Goal: Information Seeking & Learning: Learn about a topic

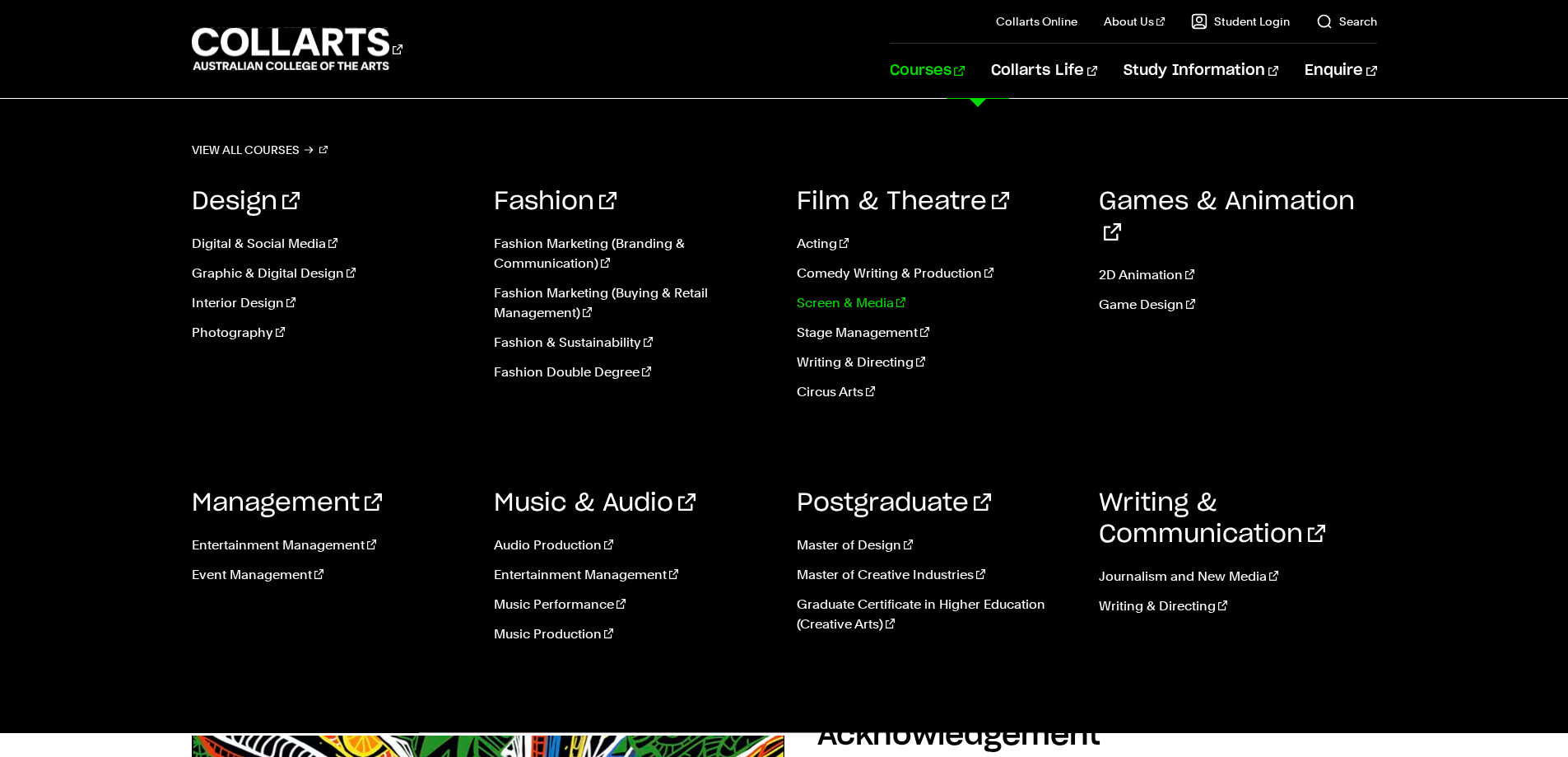
click at [838, 299] on link "Screen & Media" at bounding box center [936, 303] width 278 height 20
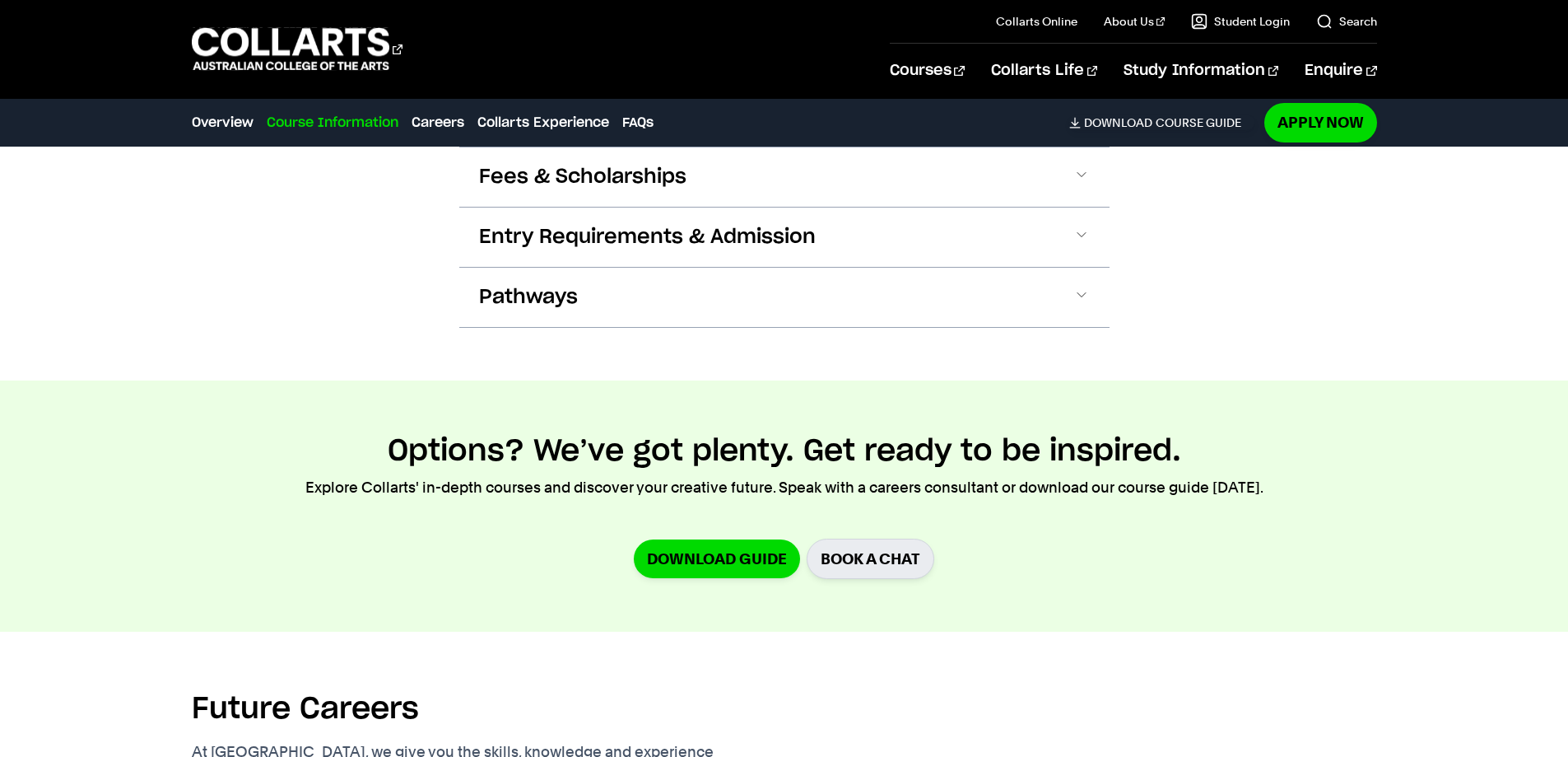
scroll to position [1789, 0]
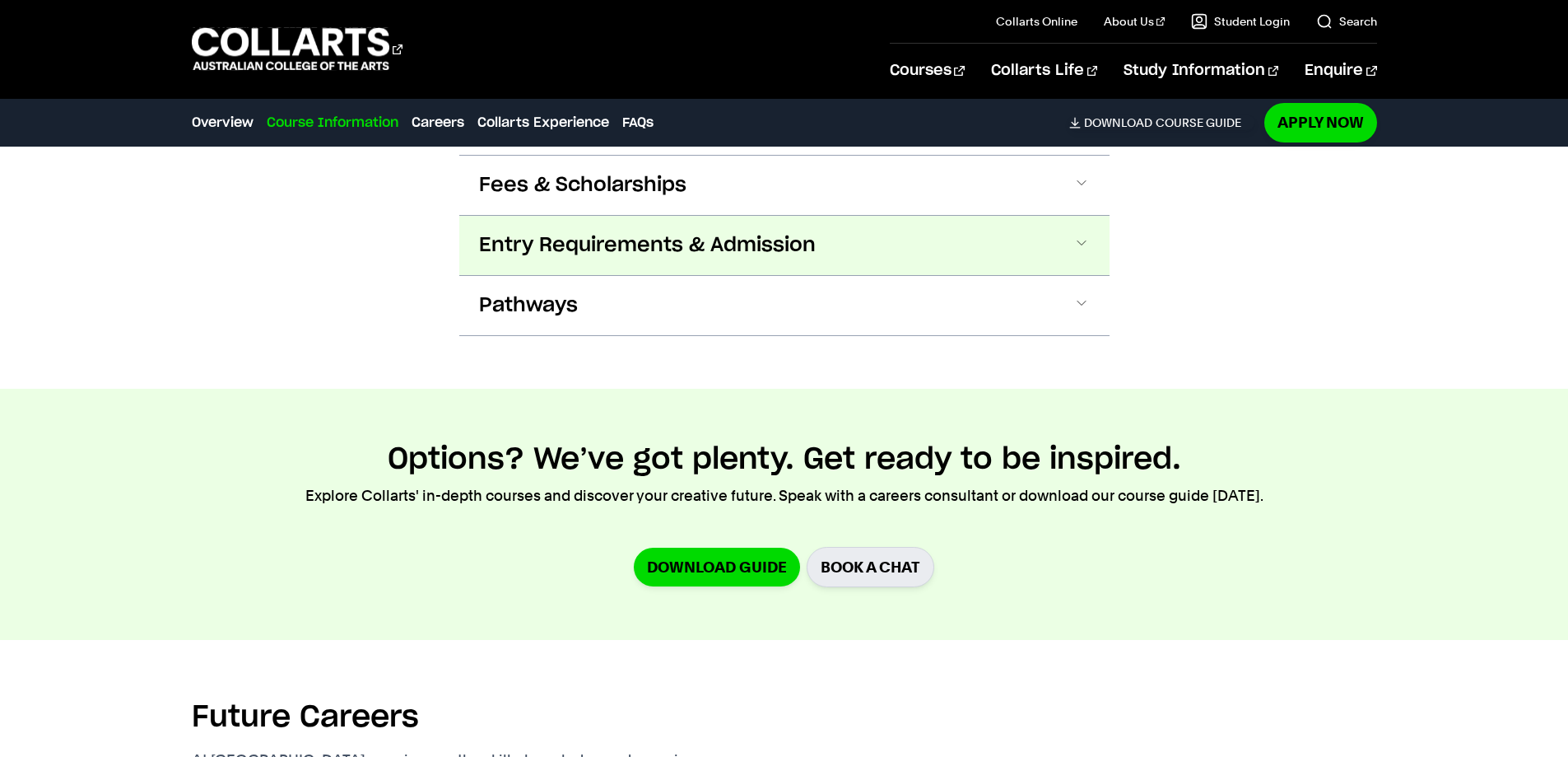
click at [1084, 239] on span at bounding box center [1082, 244] width 17 height 21
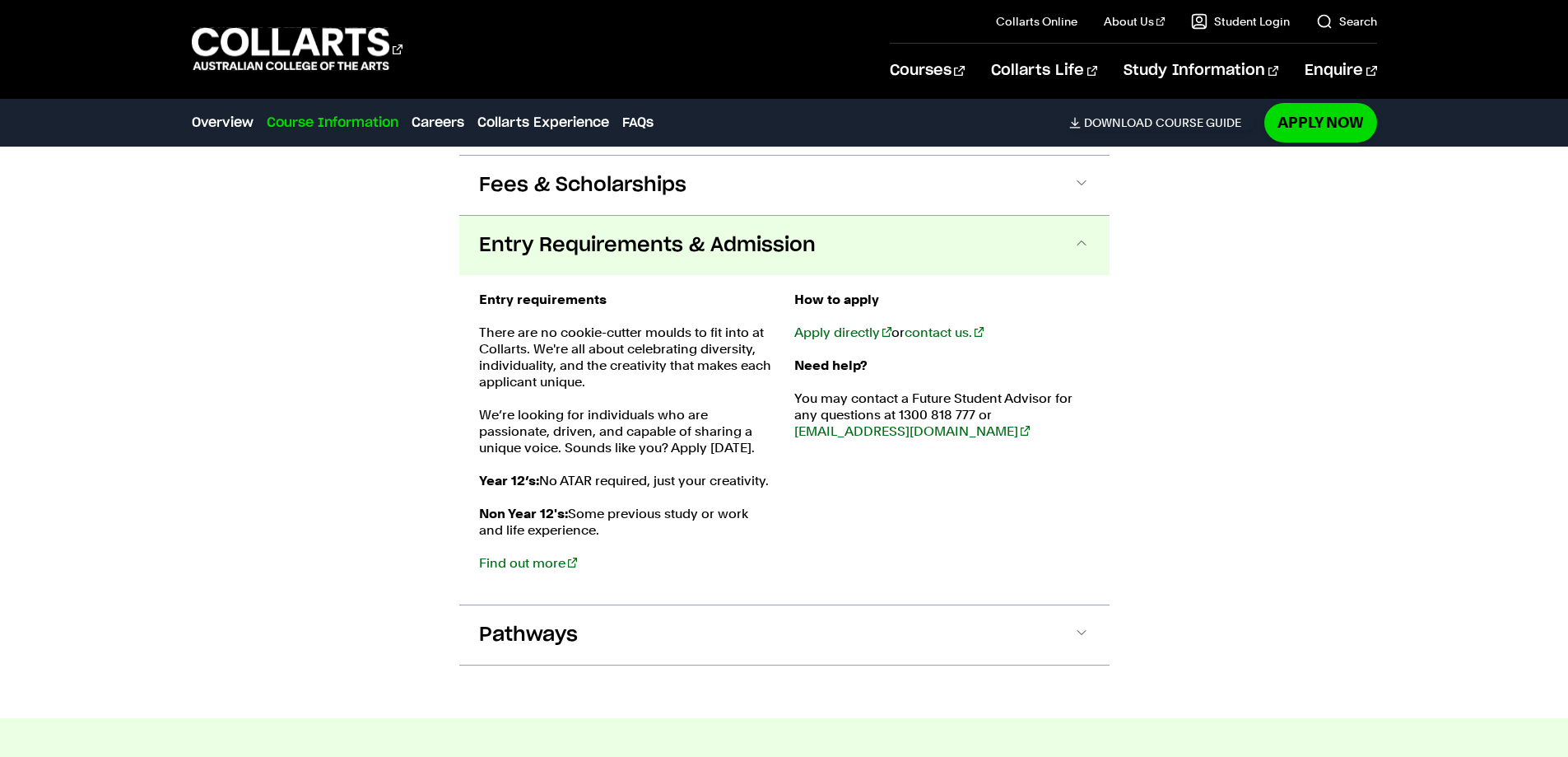
scroll to position [1856, 0]
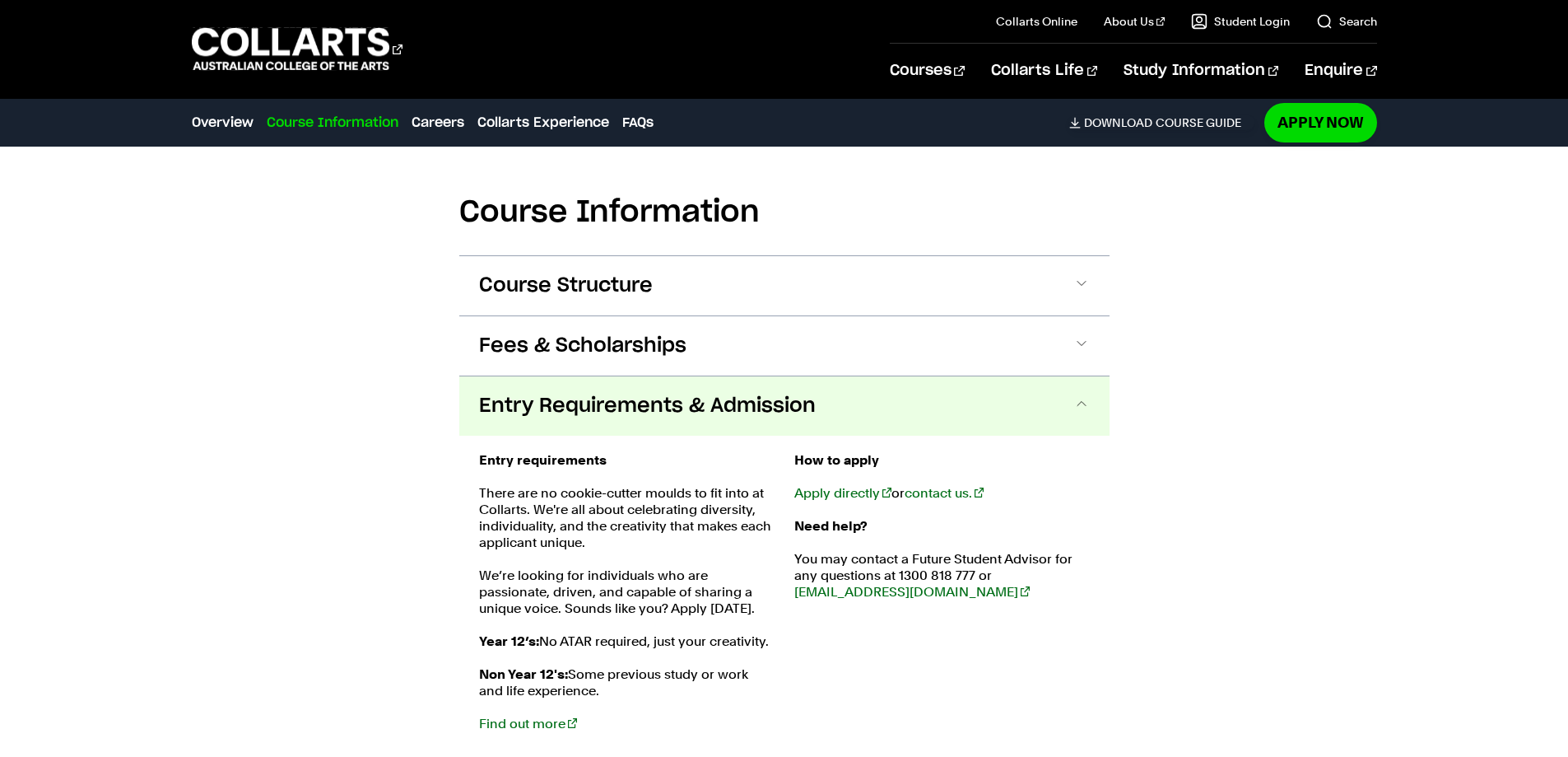
scroll to position [1662, 0]
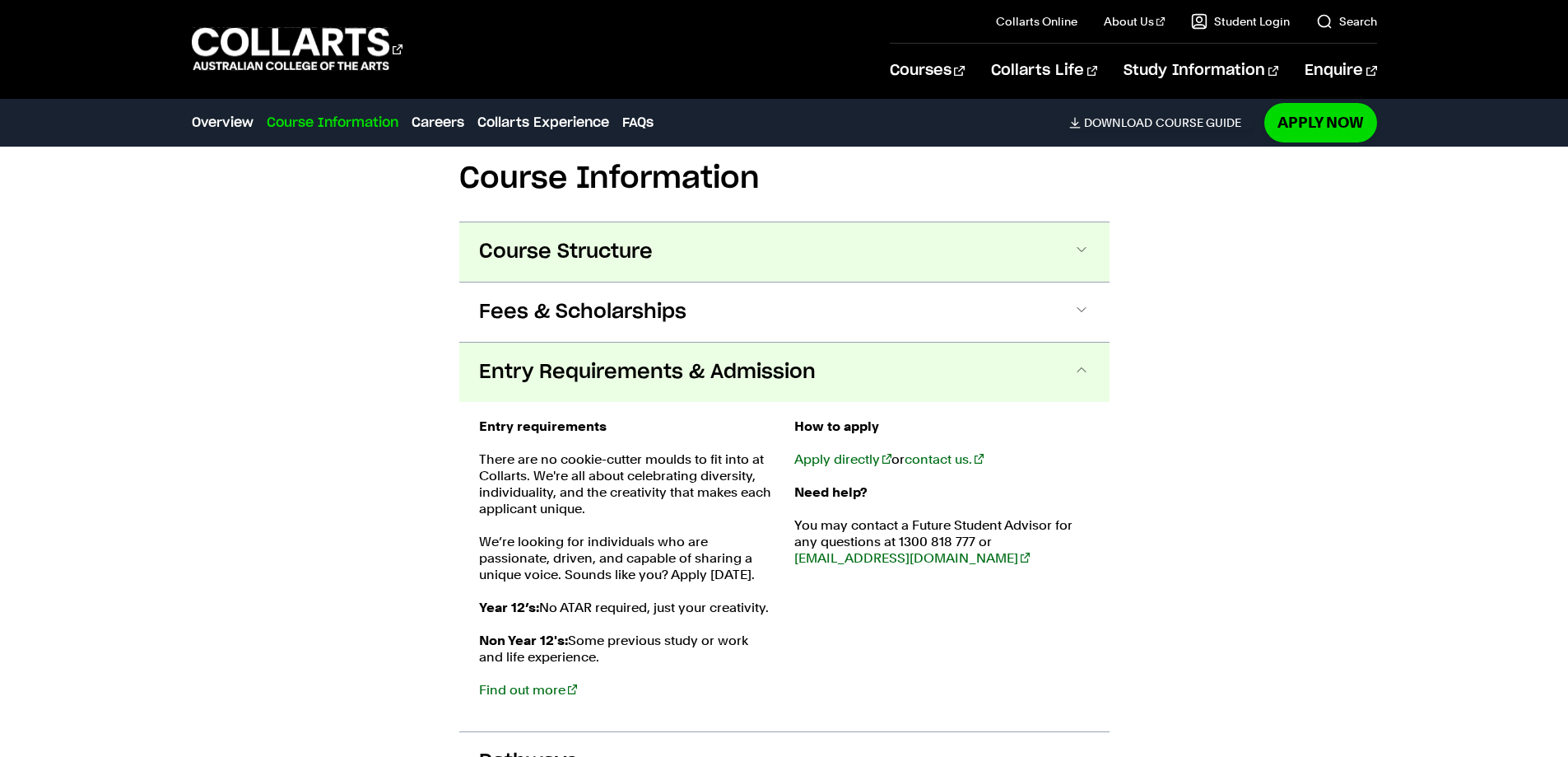
click at [1081, 248] on span at bounding box center [1082, 251] width 17 height 21
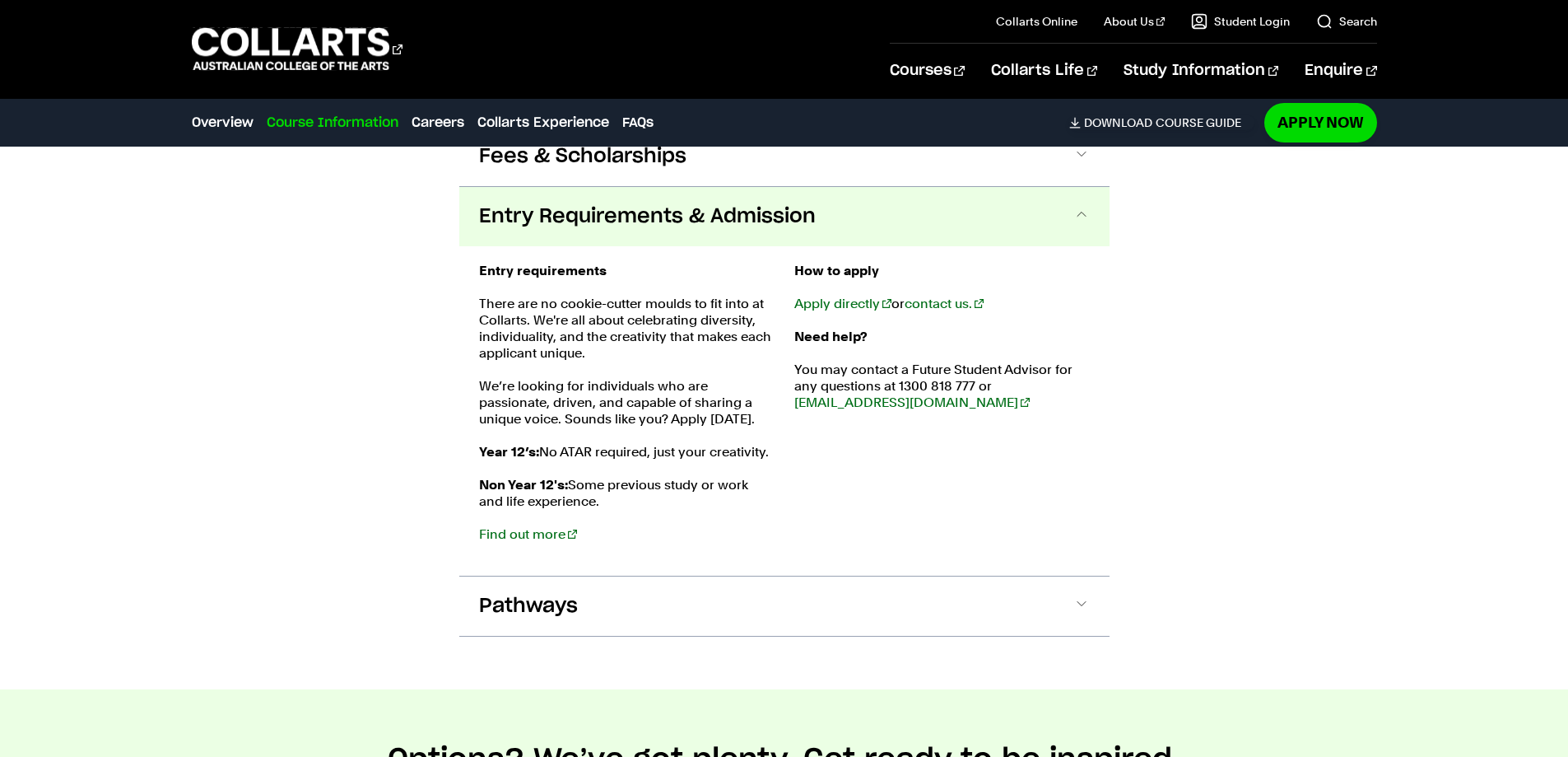
scroll to position [2991, 0]
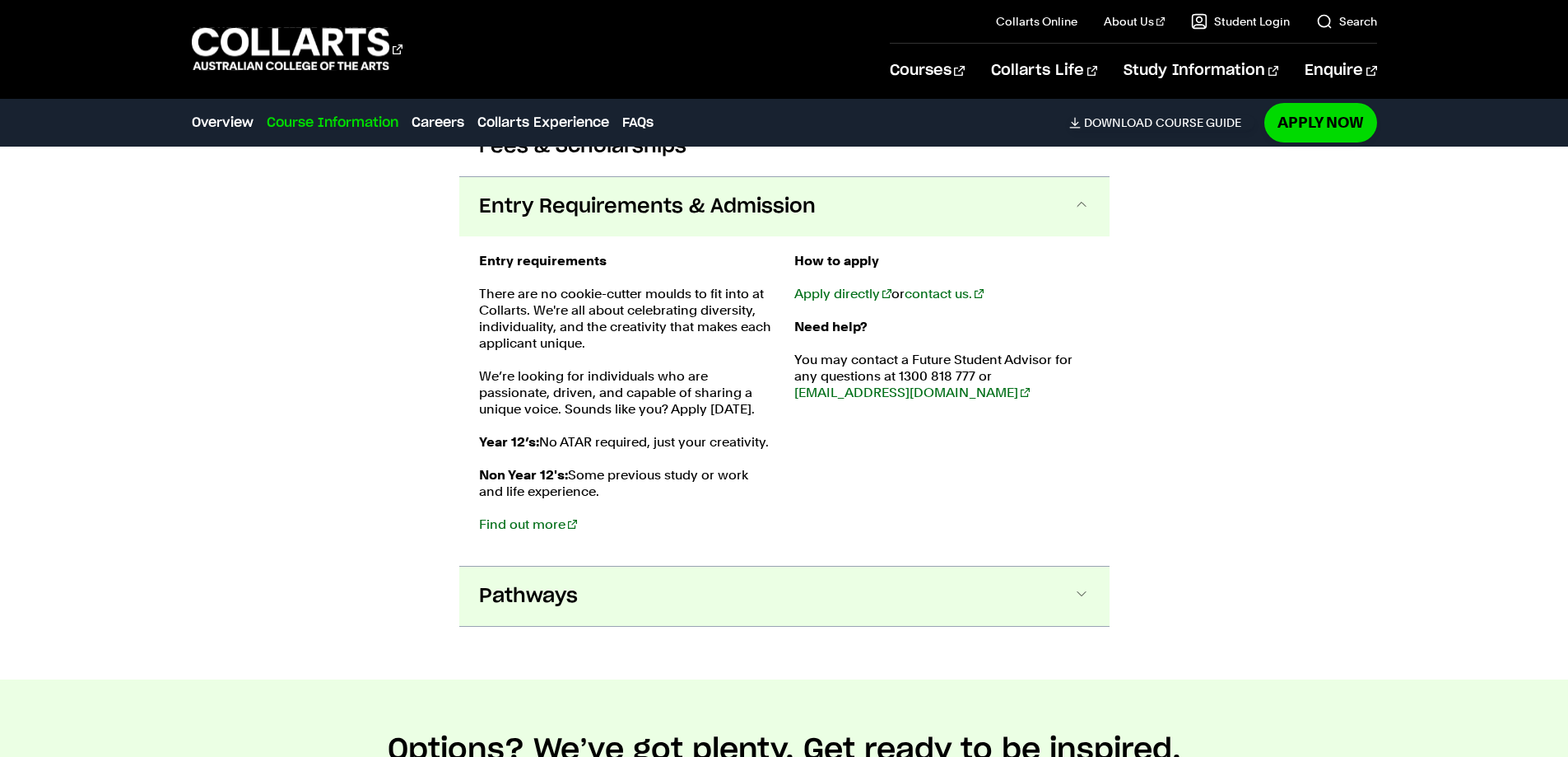
click at [1081, 586] on span at bounding box center [1082, 596] width 17 height 21
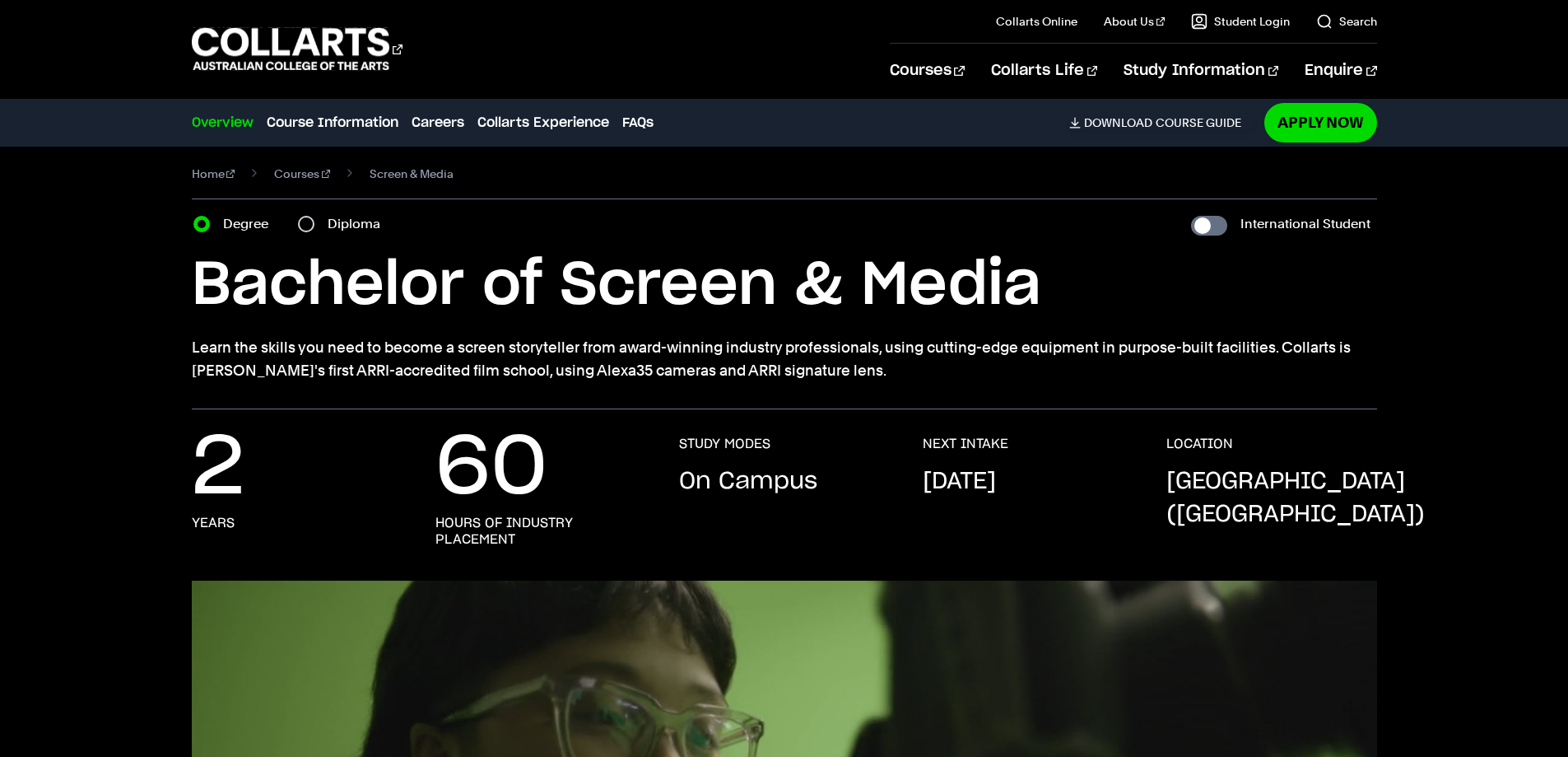
scroll to position [0, 0]
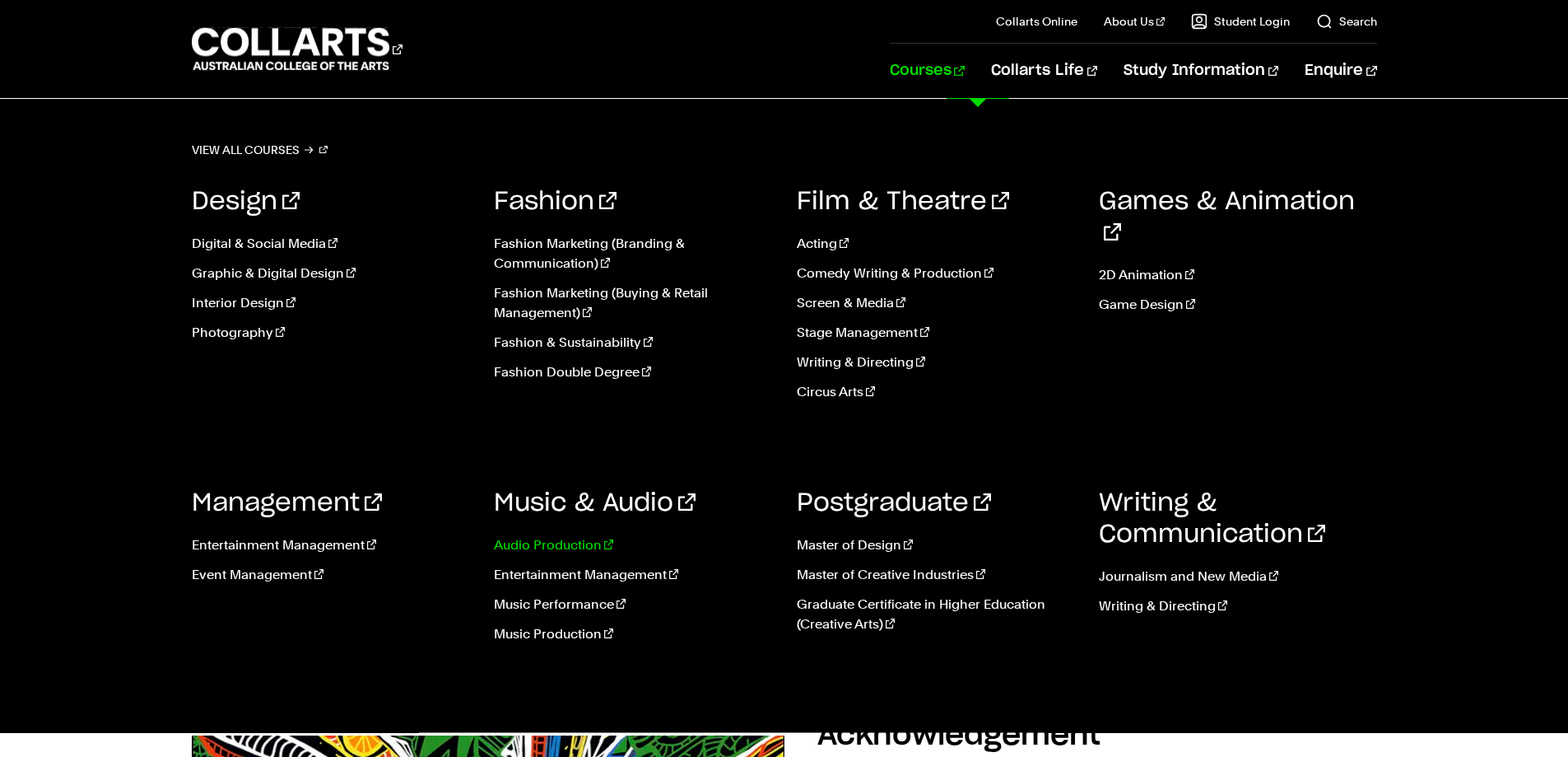
click at [518, 550] on link "Audio Production" at bounding box center [632, 545] width 278 height 20
click at [545, 510] on link "Music & Audio" at bounding box center [595, 502] width 202 height 24
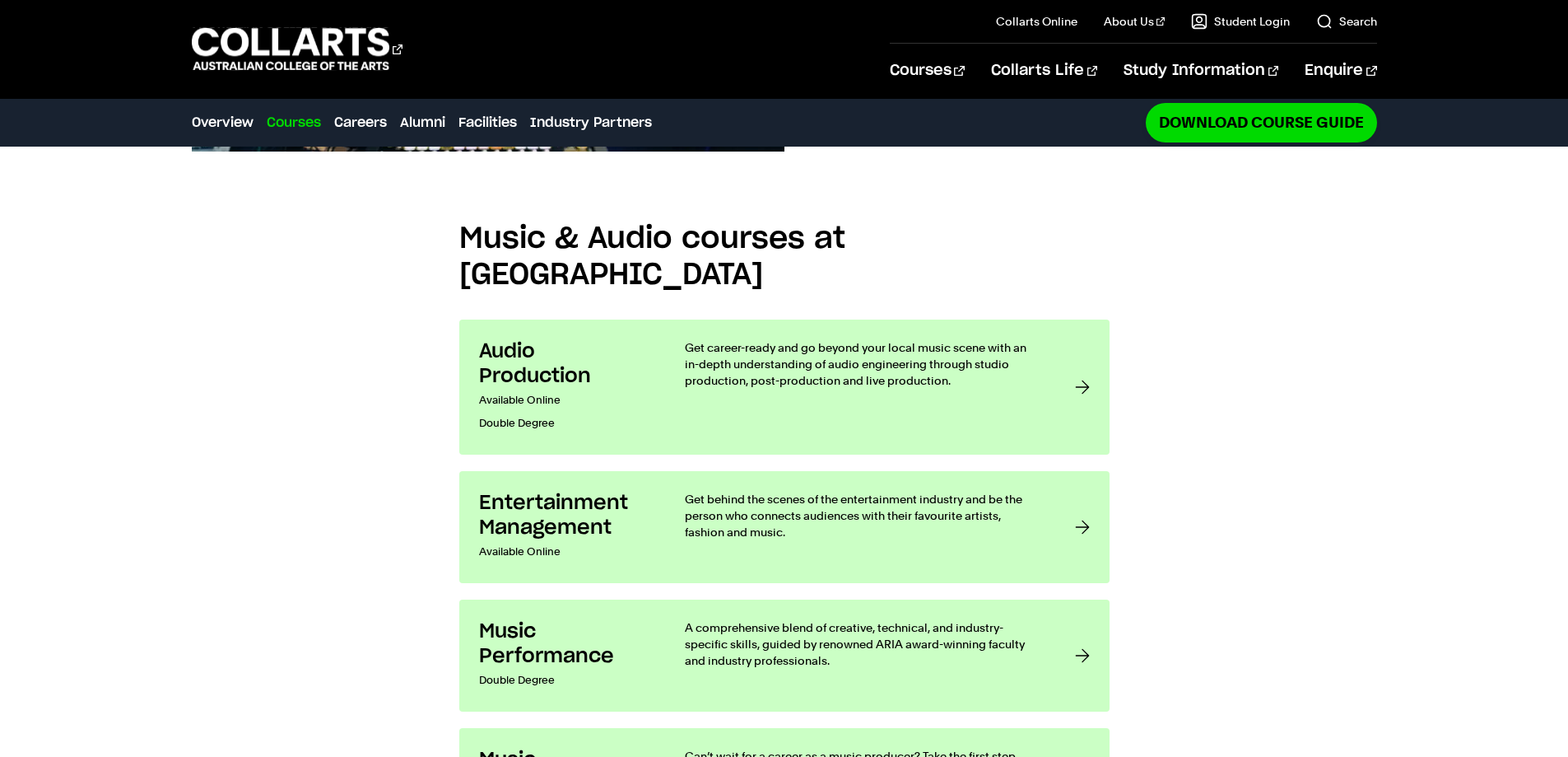
scroll to position [1368, 0]
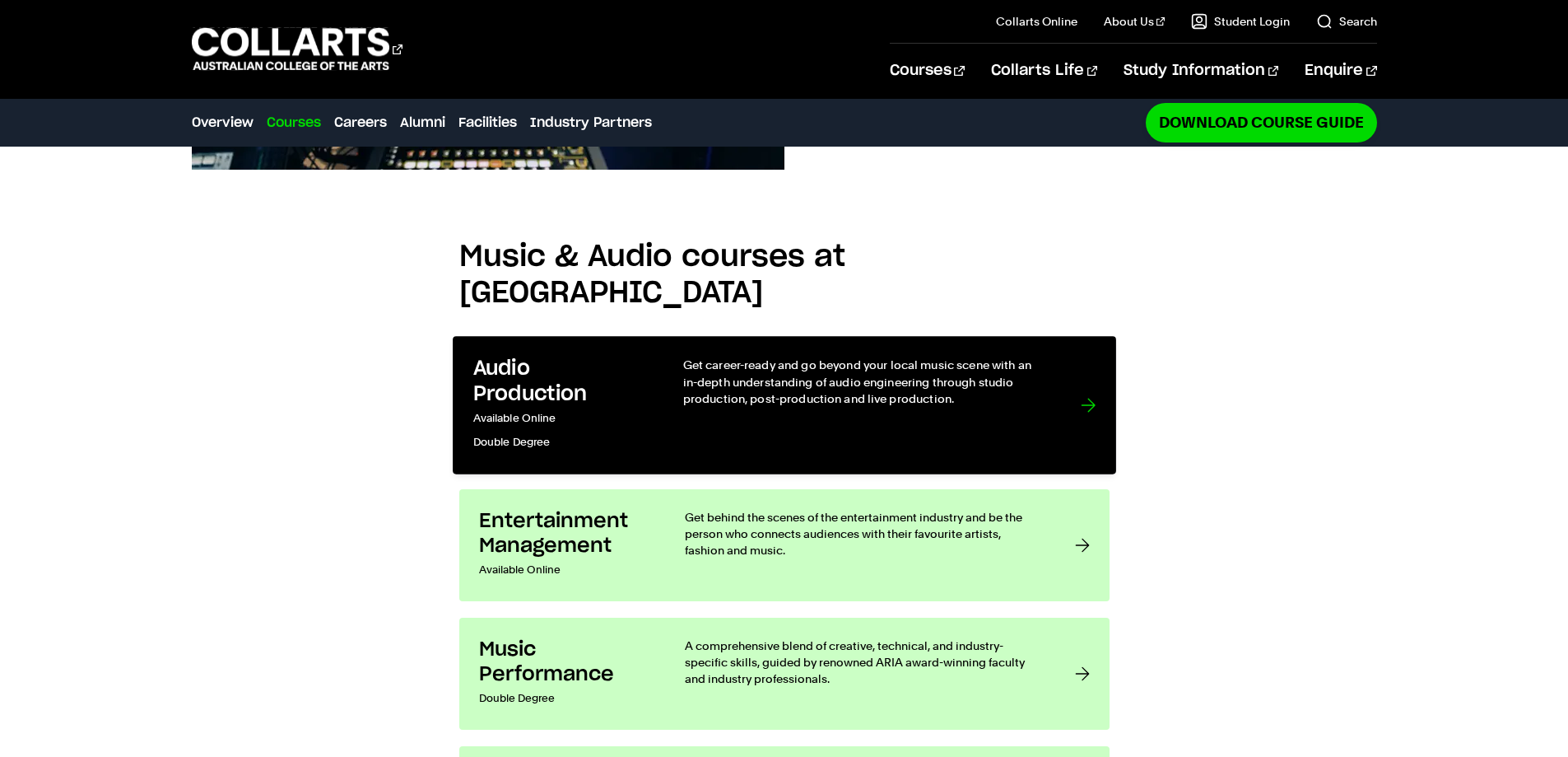
click at [1080, 336] on link "Audio Production Available Online Double Degree Get career-ready and go beyond …" at bounding box center [784, 405] width 663 height 138
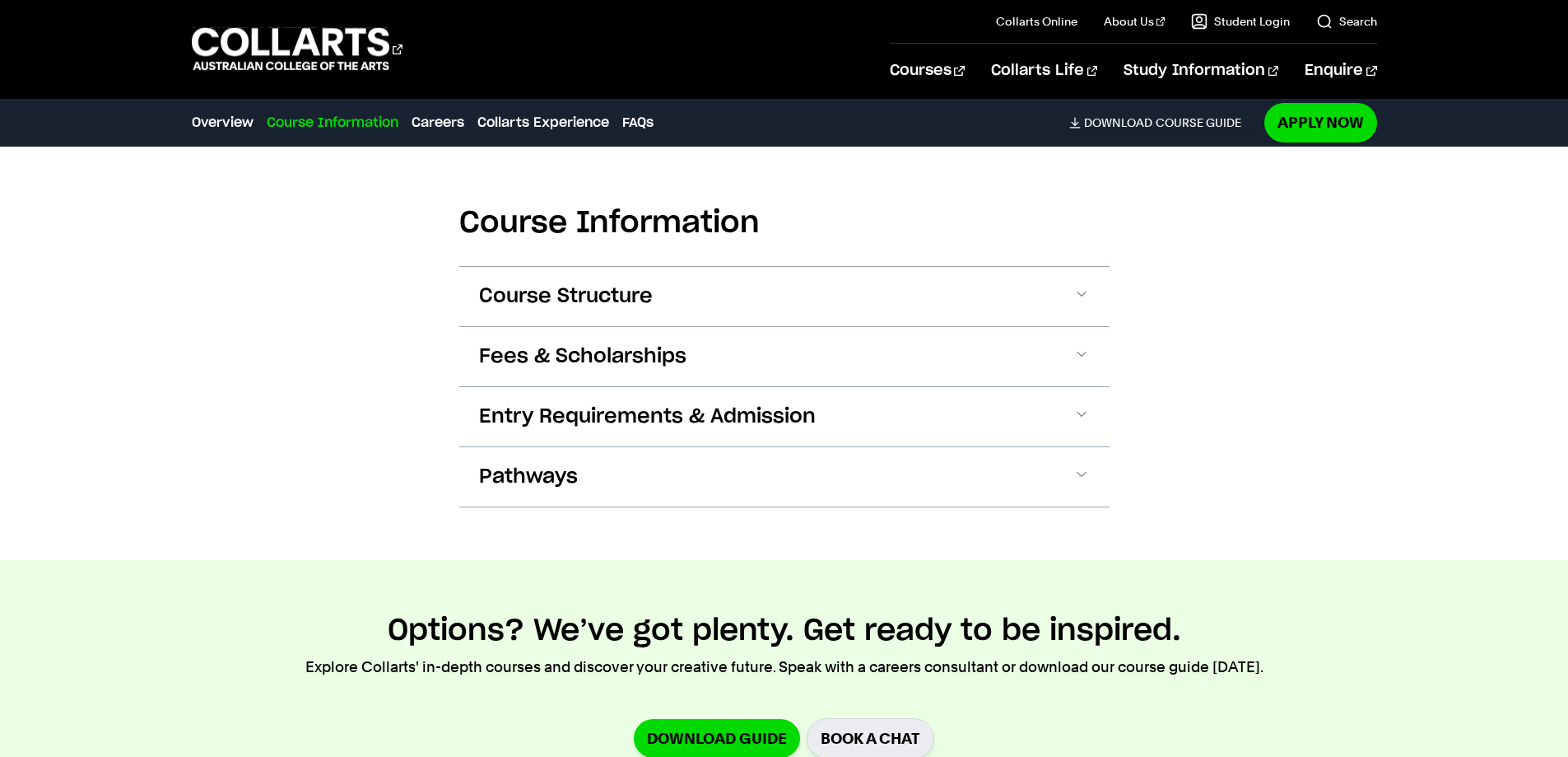
scroll to position [1606, 0]
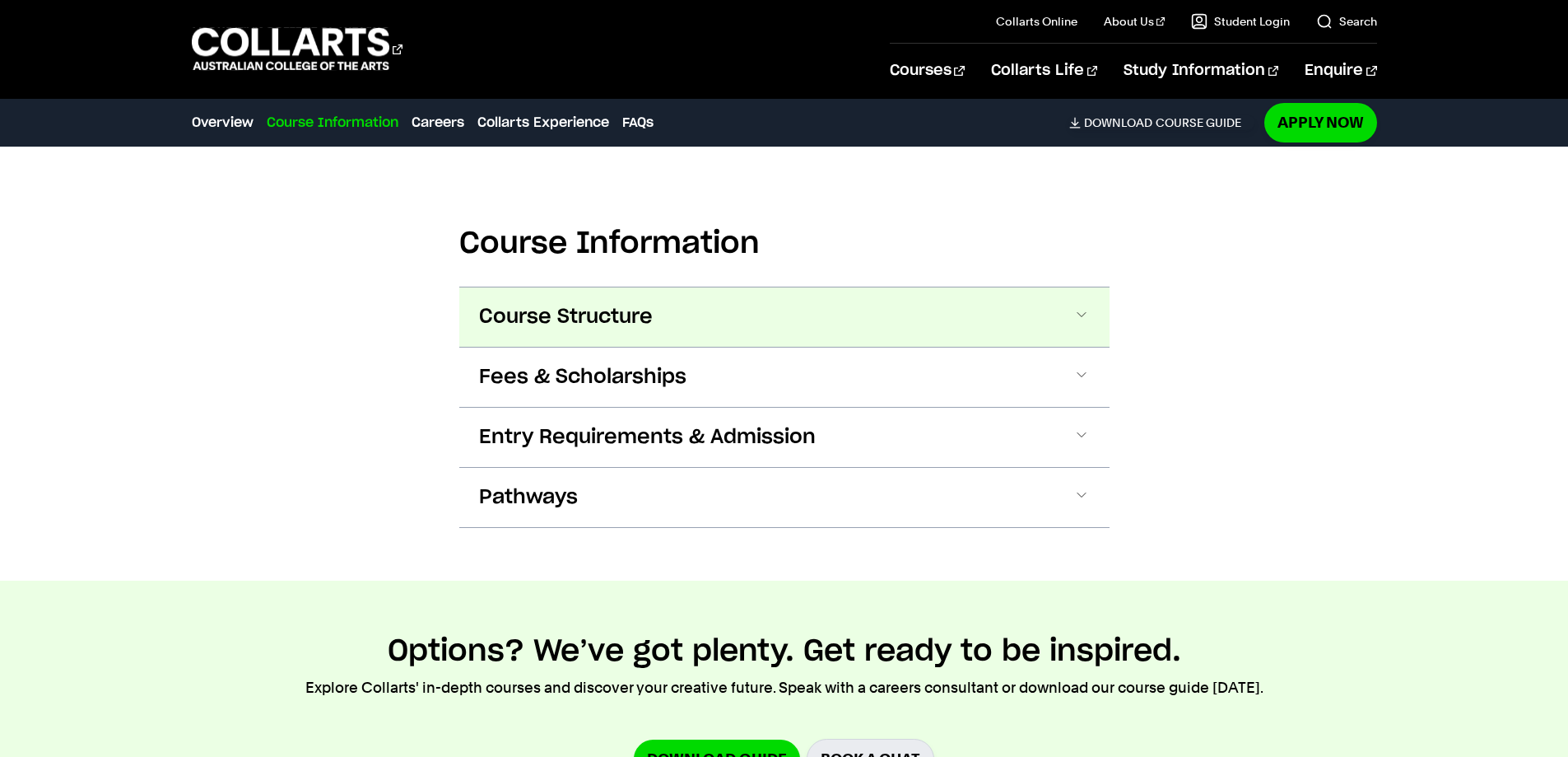
click at [1083, 312] on span at bounding box center [1082, 317] width 17 height 21
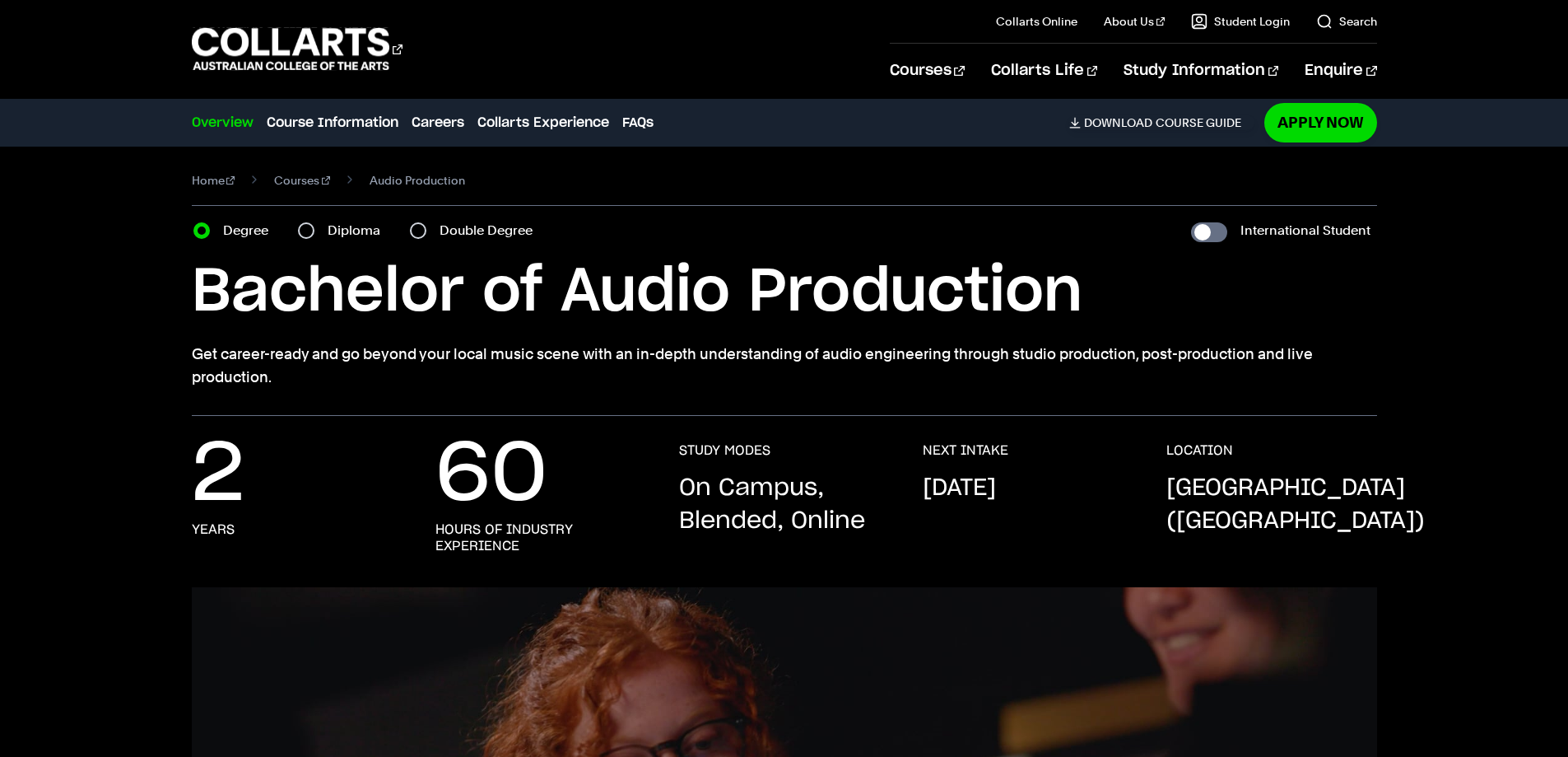
scroll to position [0, 0]
